Goal: Task Accomplishment & Management: Manage account settings

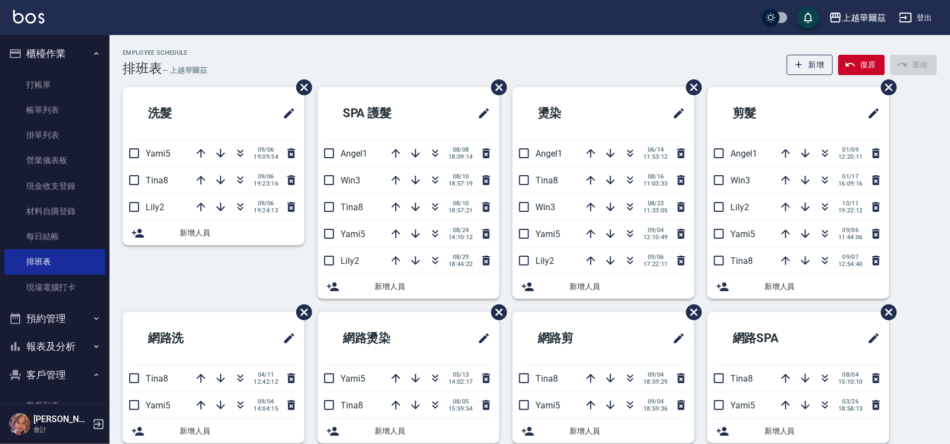
scroll to position [82, 0]
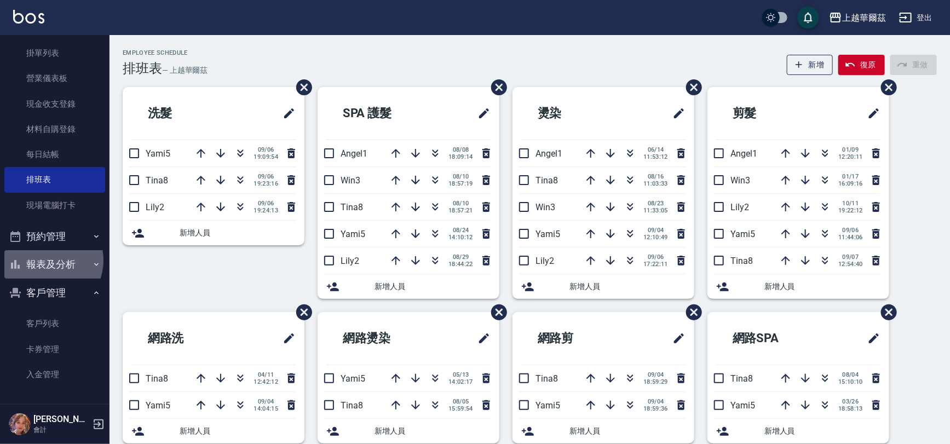
click at [45, 260] on button "報表及分析" at bounding box center [54, 264] width 101 height 28
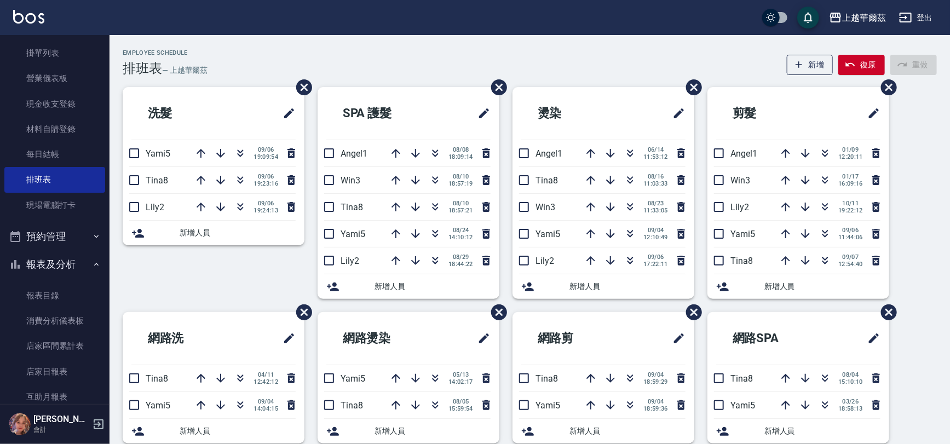
drag, startPoint x: 106, startPoint y: 404, endPoint x: 104, endPoint y: 399, distance: 5.9
click at [105, 405] on div "[PERSON_NAME] 會計" at bounding box center [55, 424] width 110 height 39
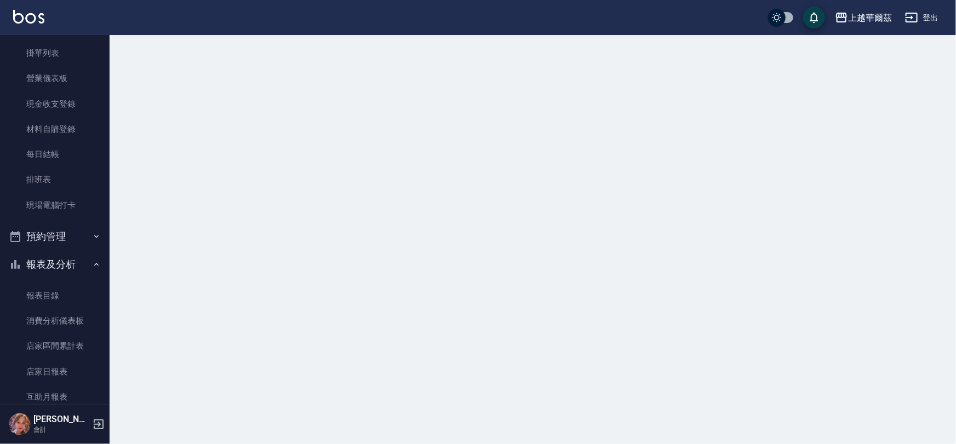
click at [104, 403] on nav "櫃檯作業 打帳單 帳單列表 掛單列表 營業儀表板 現金收支登錄 材料自購登錄 每日結帳 排班表 現場電腦打卡 預約管理 預約管理 單日預約紀錄 單週預約紀錄 …" at bounding box center [55, 219] width 110 height 369
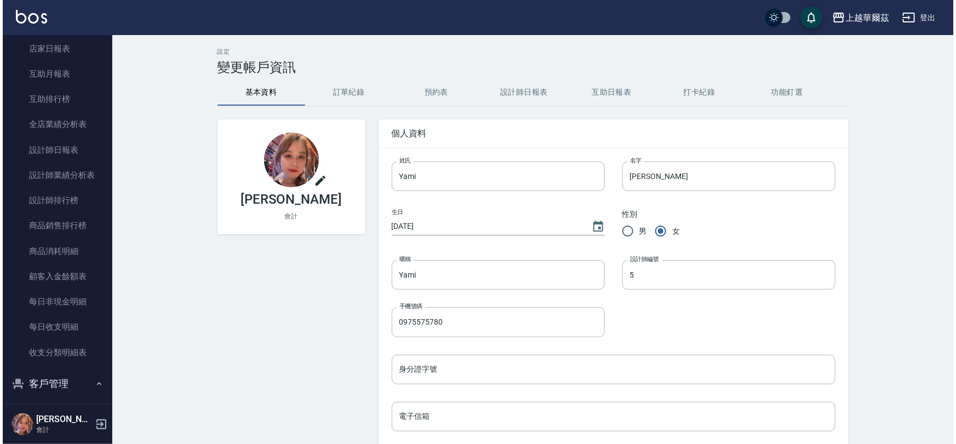
scroll to position [496, 0]
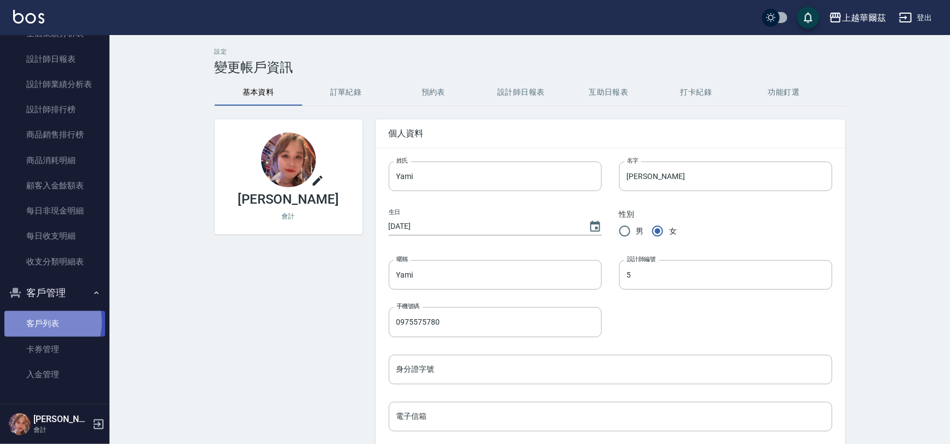
click at [43, 322] on link "客戶列表" at bounding box center [54, 323] width 101 height 25
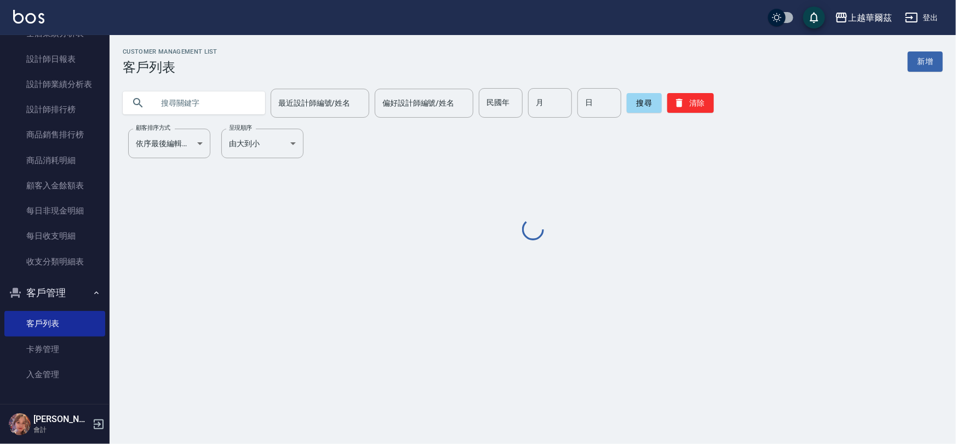
click at [199, 97] on input "text" at bounding box center [204, 103] width 103 height 30
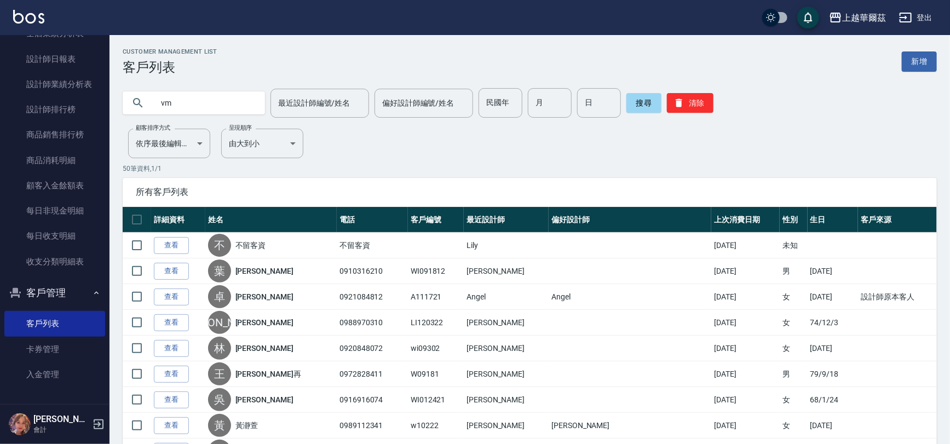
type input "v"
type input "軒"
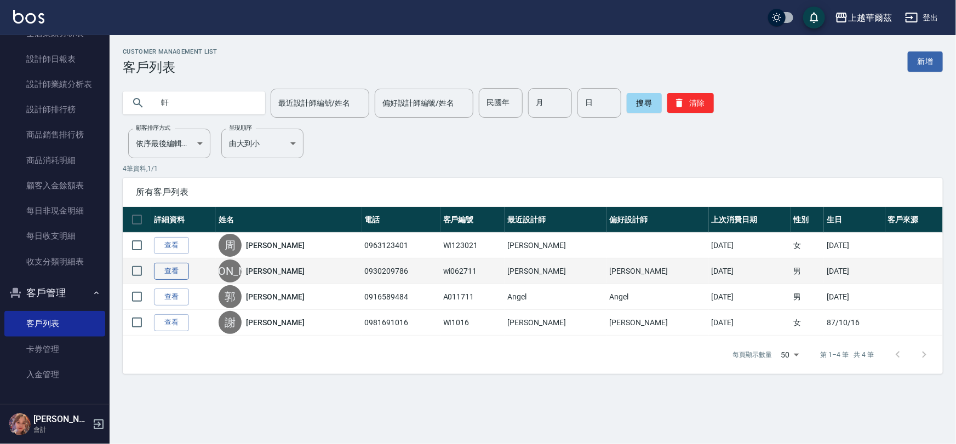
click at [167, 266] on link "查看" at bounding box center [171, 271] width 35 height 17
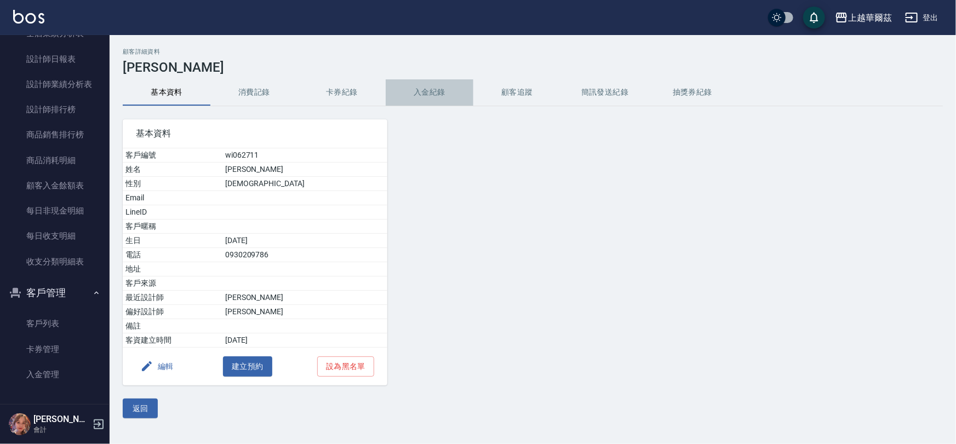
click at [441, 93] on button "入金紀錄" at bounding box center [430, 92] width 88 height 26
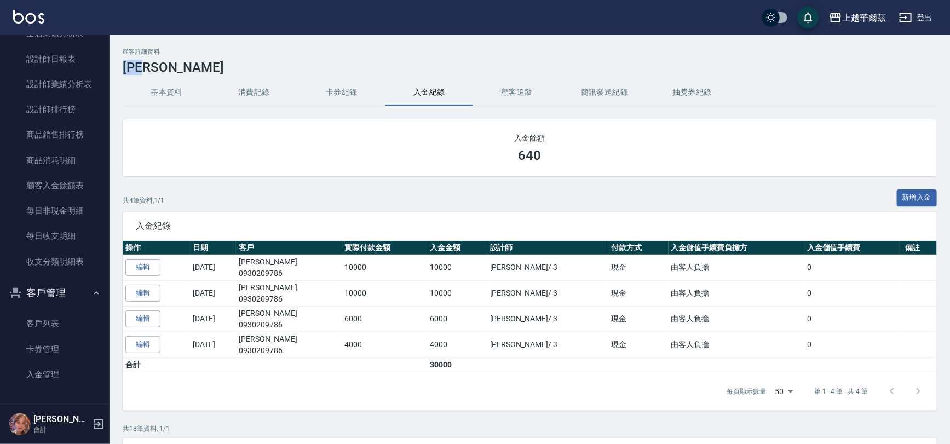
drag, startPoint x: 123, startPoint y: 65, endPoint x: 151, endPoint y: 69, distance: 28.7
click at [153, 70] on h3 "[PERSON_NAME]" at bounding box center [530, 67] width 814 height 15
click at [171, 71] on h3 "[PERSON_NAME]" at bounding box center [530, 67] width 814 height 15
drag, startPoint x: 128, startPoint y: 64, endPoint x: 170, endPoint y: 64, distance: 41.6
click at [170, 64] on h3 "[PERSON_NAME]" at bounding box center [530, 67] width 814 height 15
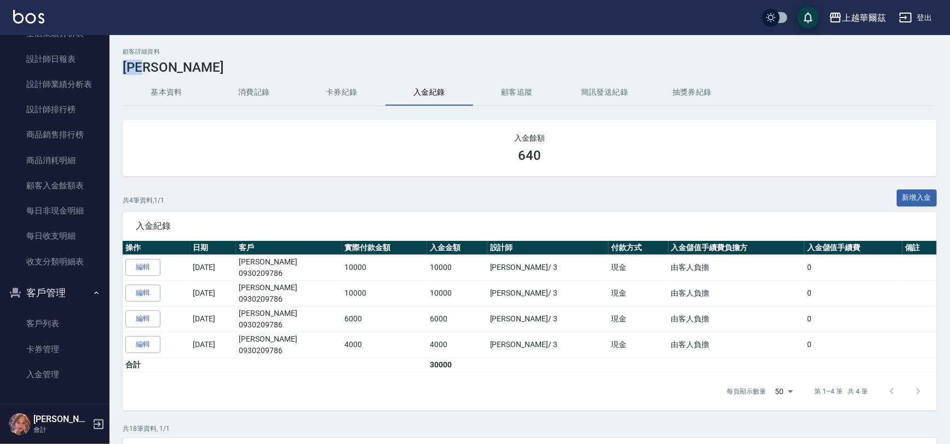
click at [243, 56] on div "顧客詳細資料 [PERSON_NAME]" at bounding box center [530, 61] width 814 height 27
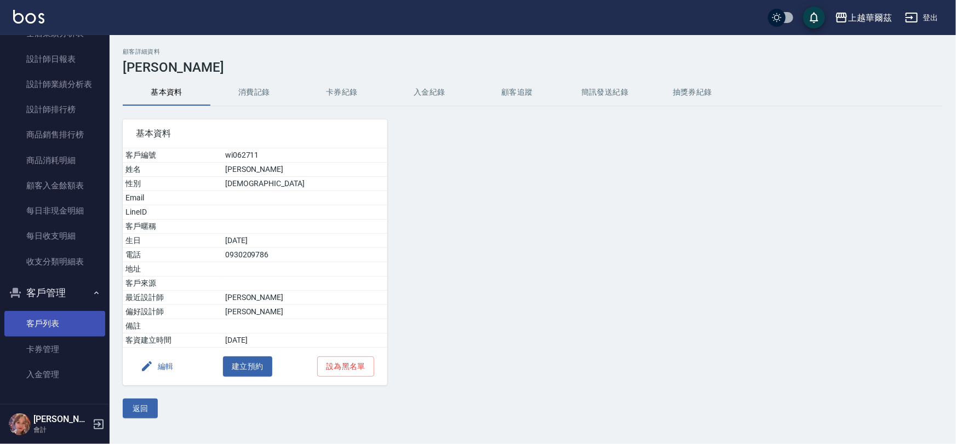
click at [49, 321] on link "客戶列表" at bounding box center [54, 323] width 101 height 25
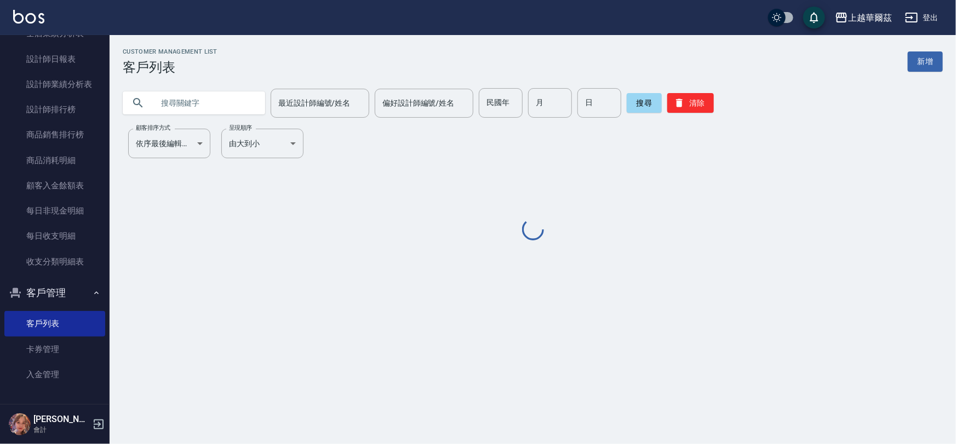
click at [162, 102] on input "text" at bounding box center [204, 103] width 103 height 30
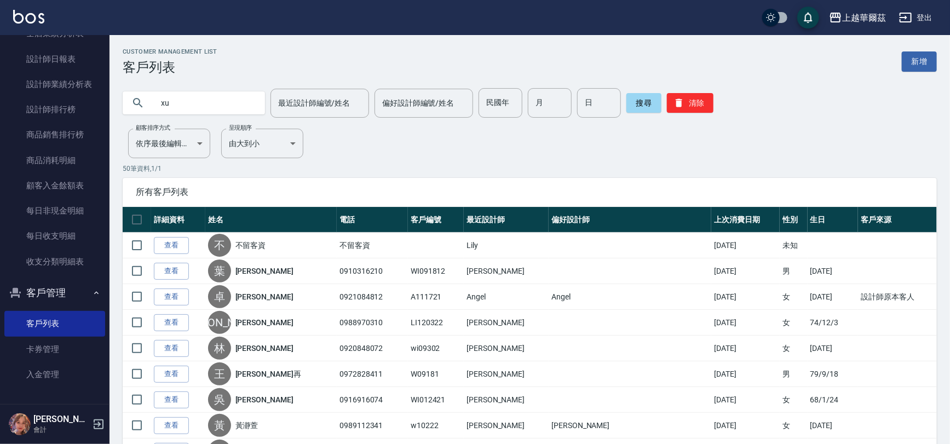
type input "x"
type input "[PERSON_NAME]"
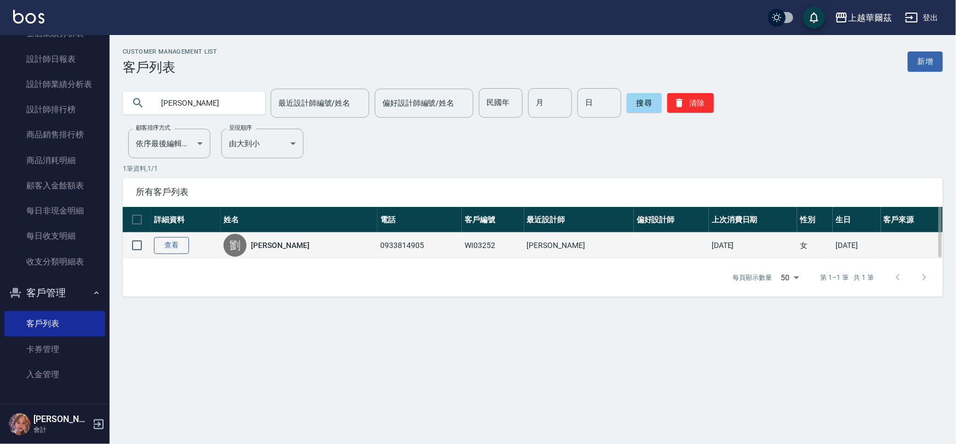
click at [173, 243] on link "查看" at bounding box center [171, 245] width 35 height 17
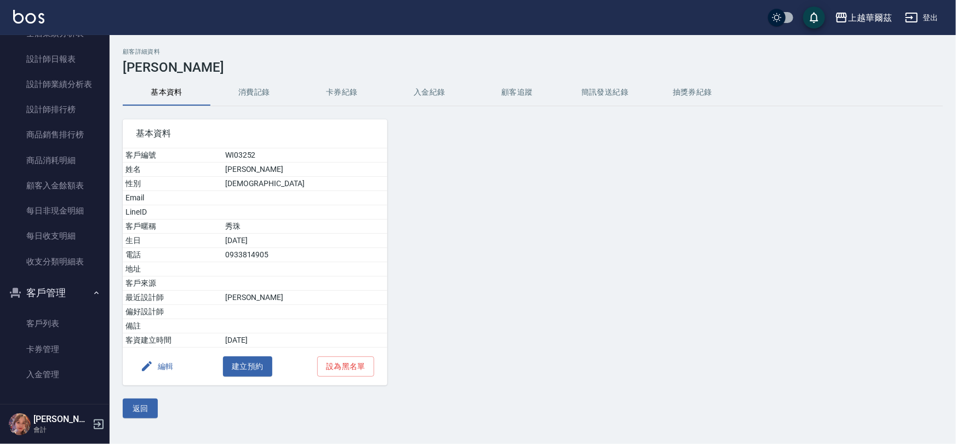
click at [432, 91] on button "入金紀錄" at bounding box center [430, 92] width 88 height 26
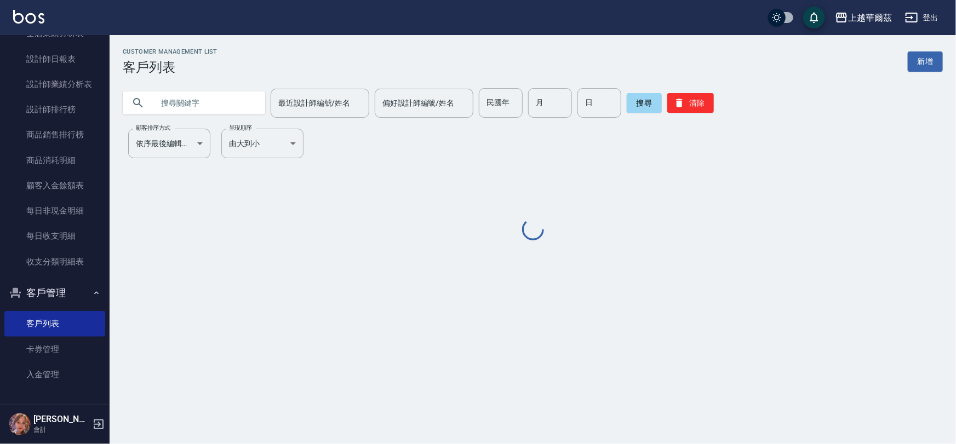
click at [178, 99] on input "text" at bounding box center [204, 103] width 103 height 30
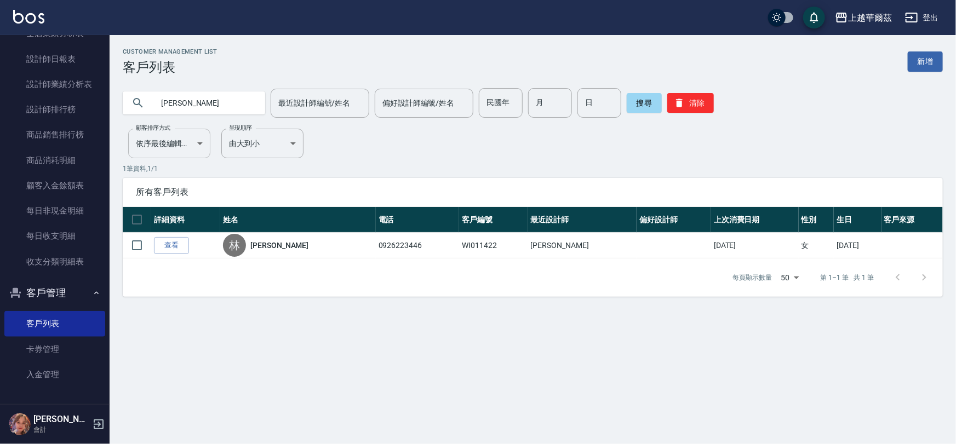
type input "林"
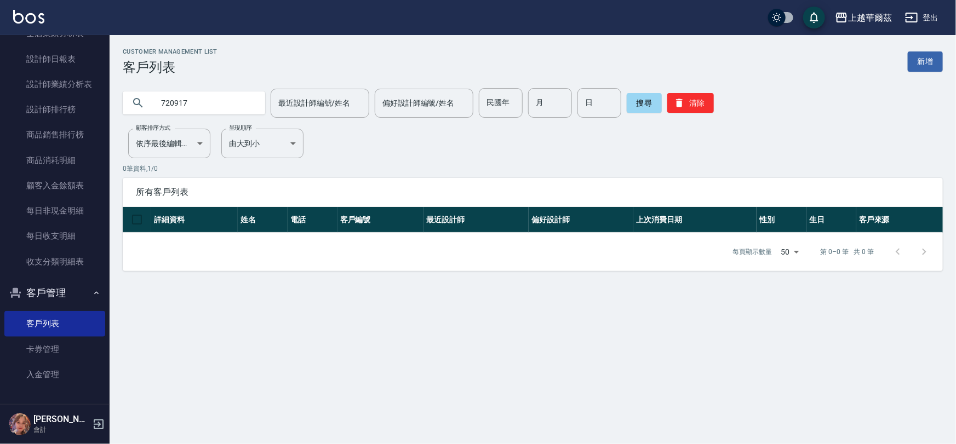
click at [166, 102] on input "720917" at bounding box center [204, 103] width 103 height 30
click at [170, 104] on input "720917" at bounding box center [204, 103] width 103 height 30
type input "0917"
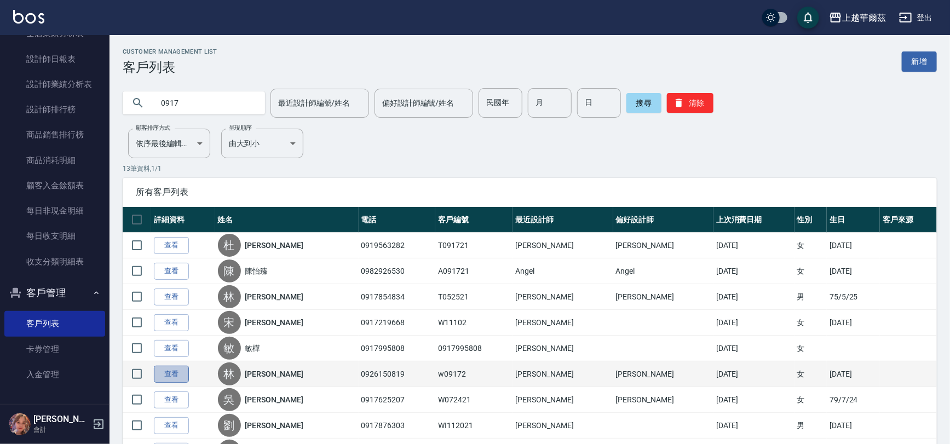
click at [176, 372] on link "查看" at bounding box center [171, 374] width 35 height 17
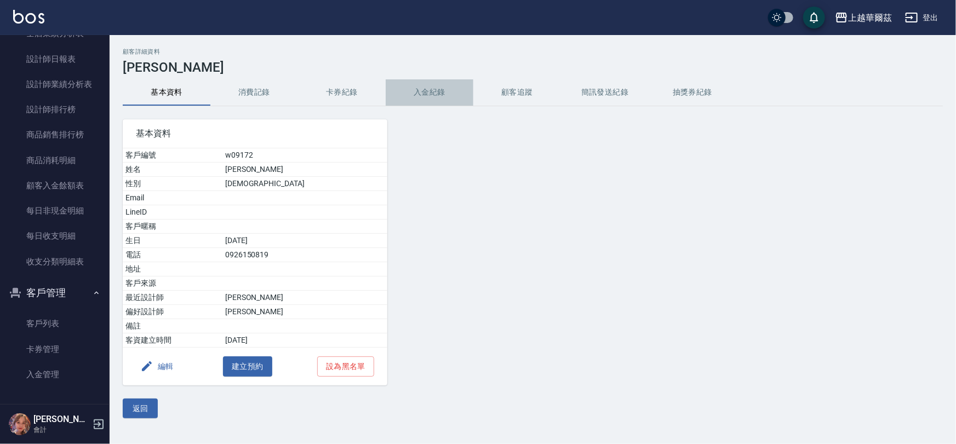
drag, startPoint x: 459, startPoint y: 93, endPoint x: 201, endPoint y: 87, distance: 258.0
click at [458, 93] on button "入金紀錄" at bounding box center [430, 92] width 88 height 26
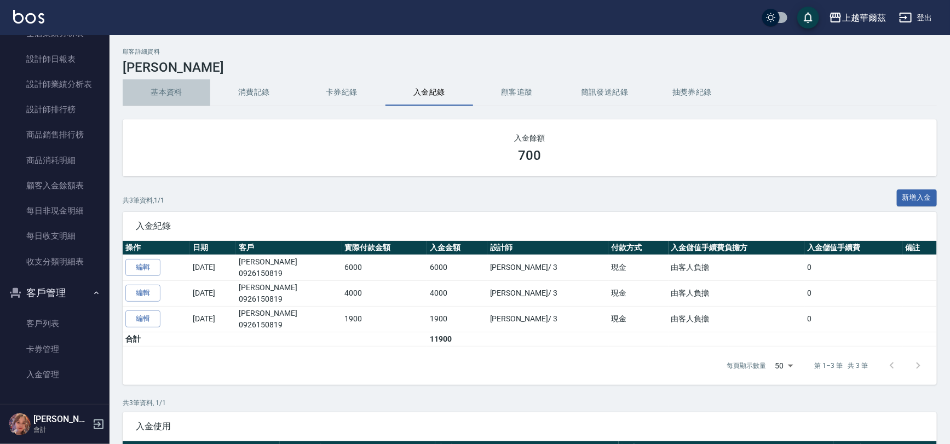
click at [173, 91] on button "基本資料" at bounding box center [167, 92] width 88 height 26
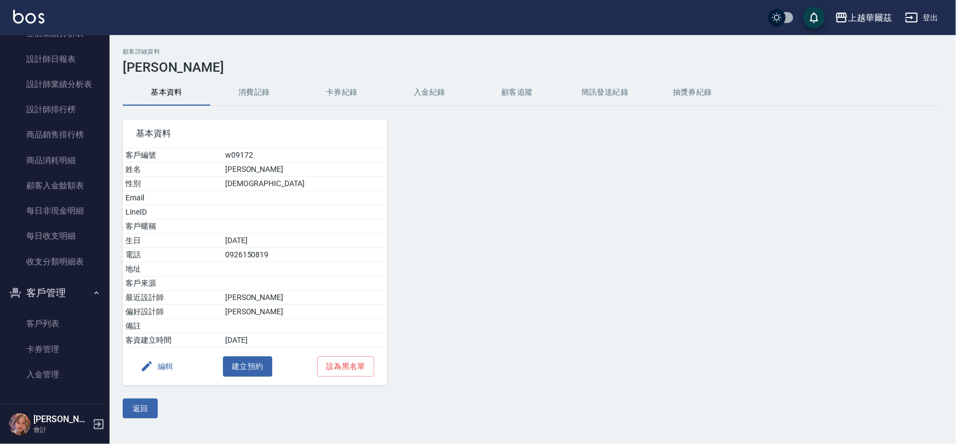
click at [417, 93] on button "入金紀錄" at bounding box center [430, 92] width 88 height 26
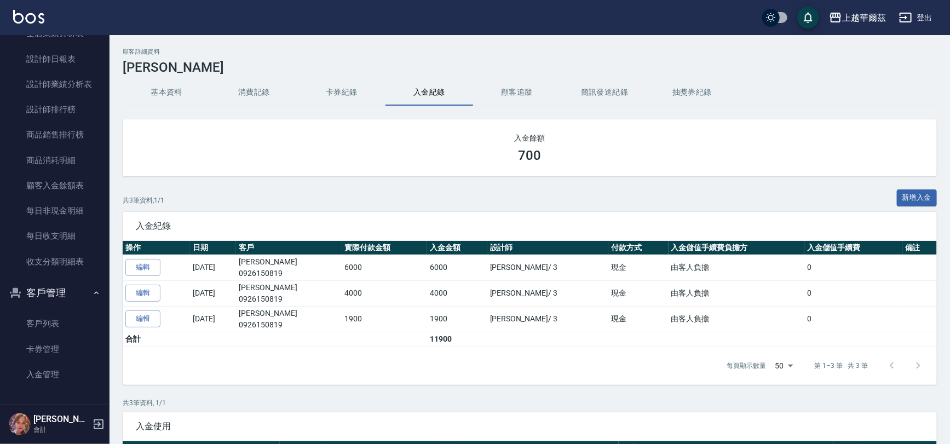
click at [166, 88] on button "基本資料" at bounding box center [167, 92] width 88 height 26
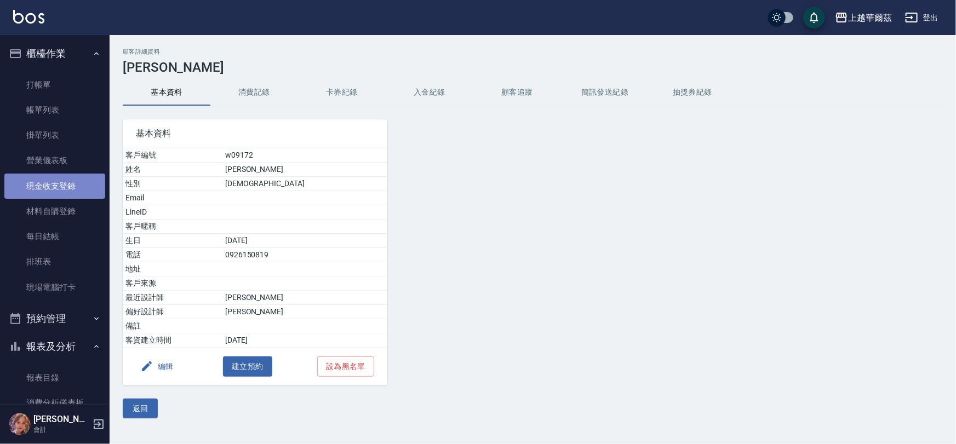
click at [55, 184] on link "現金收支登錄" at bounding box center [54, 186] width 101 height 25
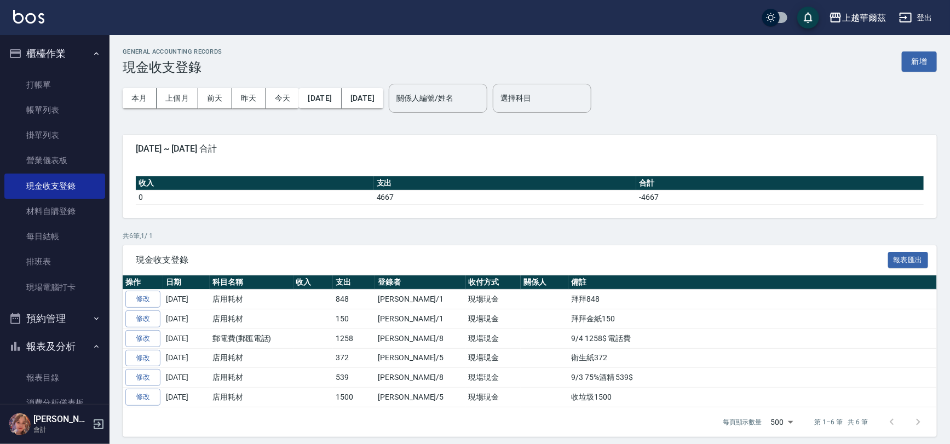
click at [40, 50] on button "櫃檯作業" at bounding box center [54, 53] width 101 height 28
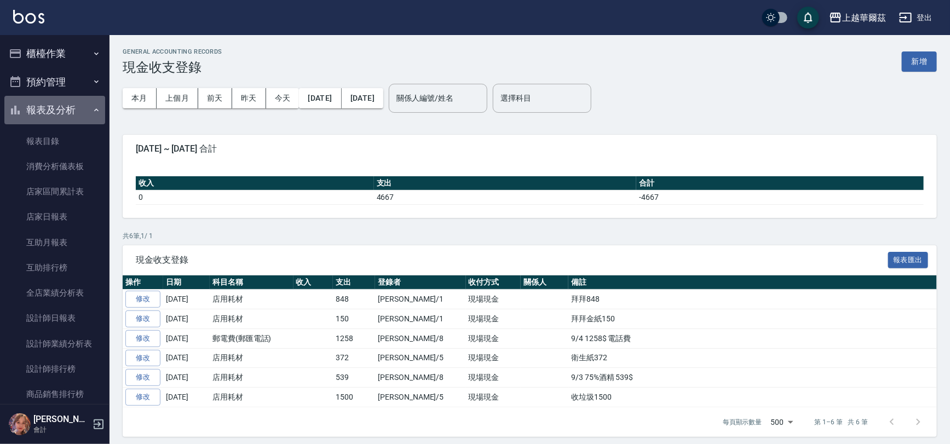
click at [65, 104] on button "報表及分析" at bounding box center [54, 110] width 101 height 28
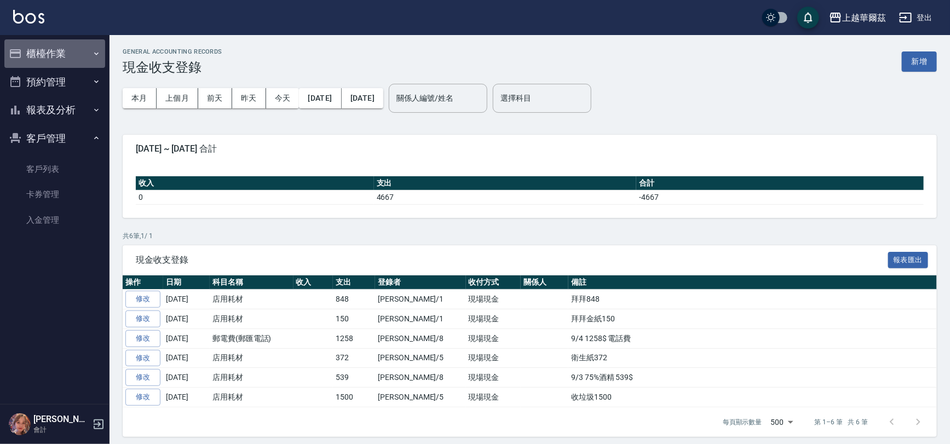
click at [56, 55] on button "櫃檯作業" at bounding box center [54, 53] width 101 height 28
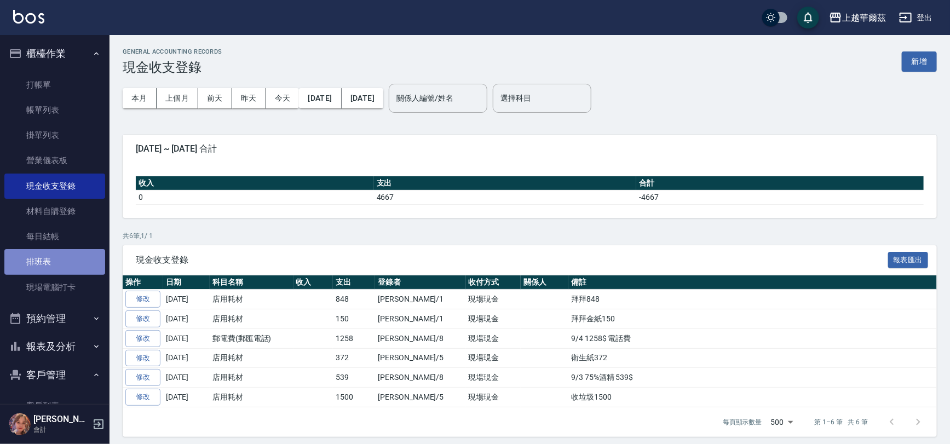
click at [65, 258] on link "排班表" at bounding box center [54, 261] width 101 height 25
